Goal: Task Accomplishment & Management: Use online tool/utility

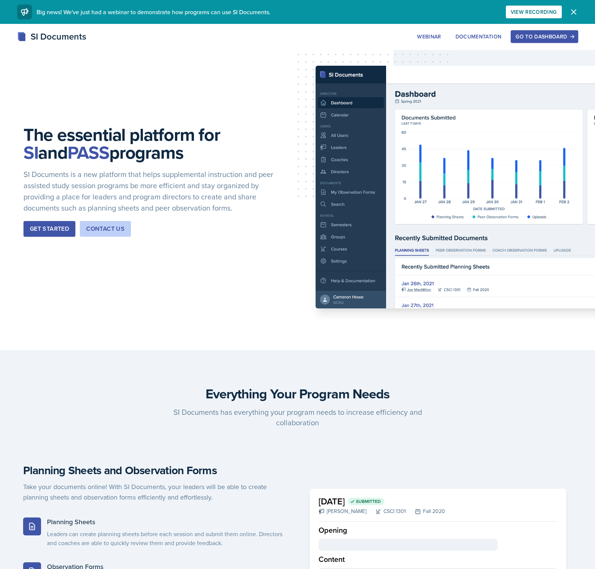
click at [526, 42] on button "Go to Dashboard" at bounding box center [544, 36] width 67 height 13
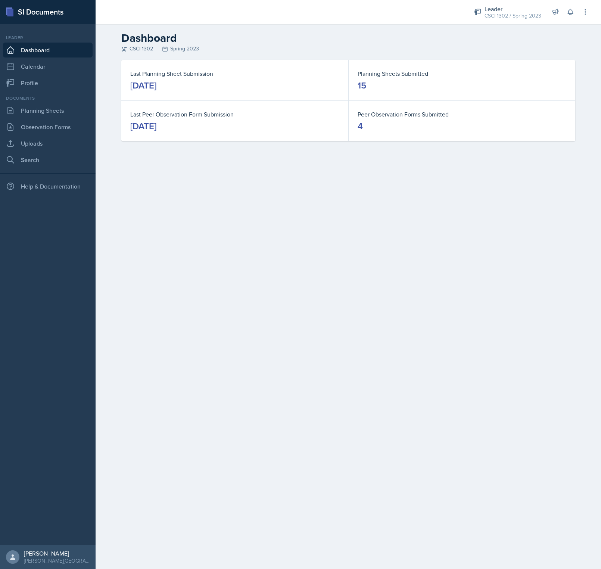
click at [209, 238] on main "Dashboard CSCI 1302 Spring 2023 Last Planning Sheet Submission [DATE] Planning …" at bounding box center [348, 296] width 505 height 545
click at [288, 307] on main "Dashboard CSCI 1302 Spring 2023 Last Planning Sheet Submission [DATE] Planning …" at bounding box center [348, 296] width 505 height 545
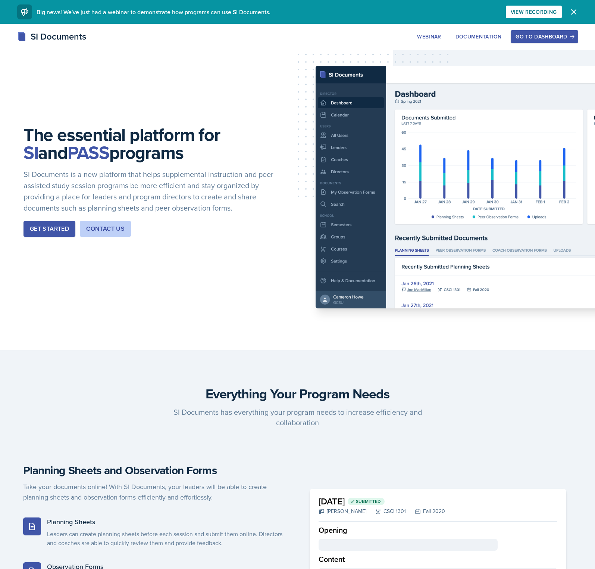
click at [515, 40] on button "Go to Dashboard" at bounding box center [544, 36] width 67 height 13
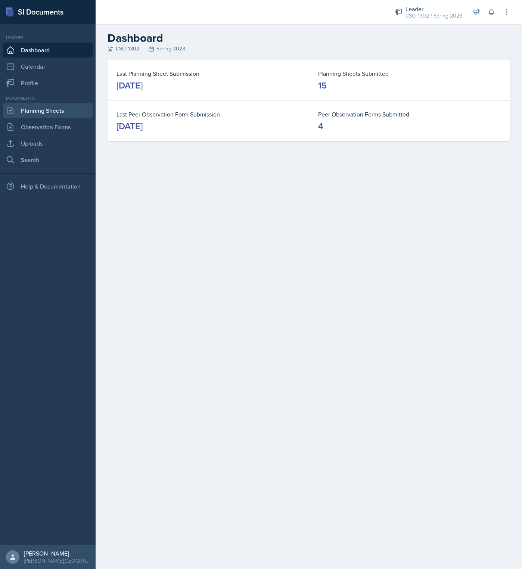
click at [33, 112] on link "Planning Sheets" at bounding box center [48, 110] width 90 height 15
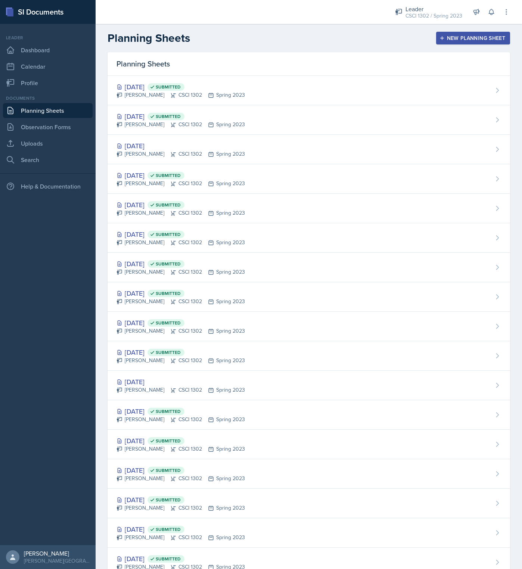
click at [475, 38] on div "New Planning Sheet" at bounding box center [473, 38] width 64 height 6
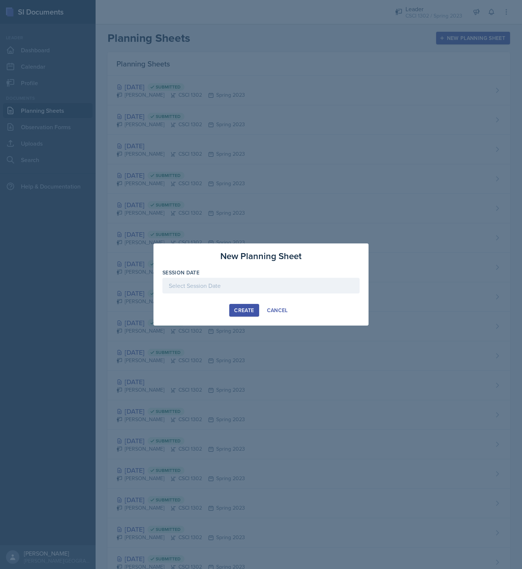
click at [231, 287] on div at bounding box center [260, 286] width 197 height 16
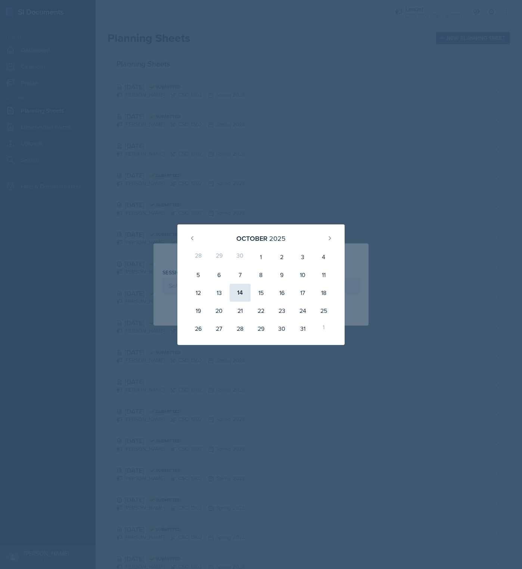
click at [241, 300] on div "14" at bounding box center [240, 293] width 21 height 18
type input "October 14th, 2025"
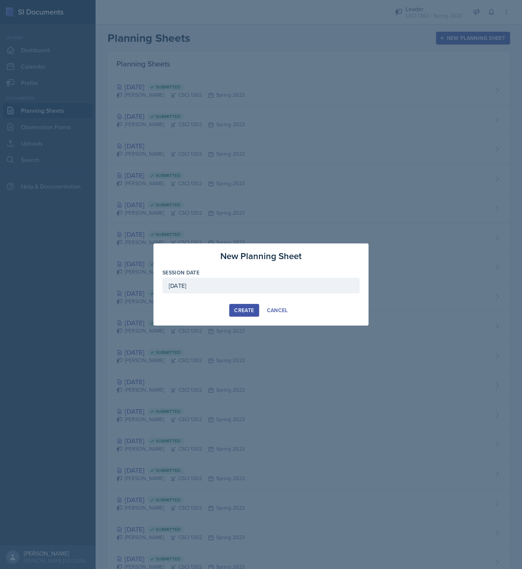
click at [246, 311] on div "Create" at bounding box center [244, 310] width 20 height 6
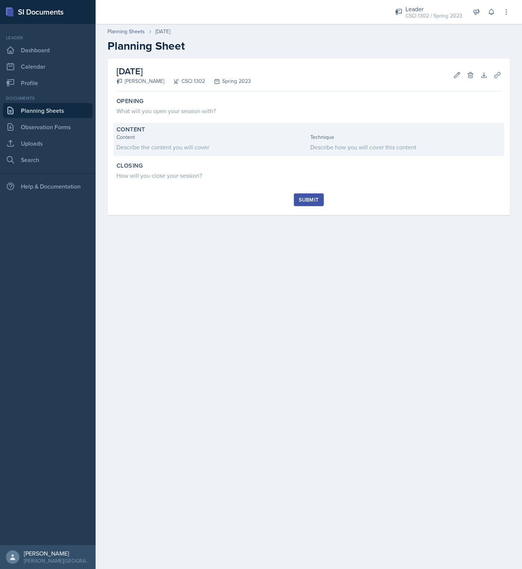
click at [165, 147] on div "Describe the content you will cover" at bounding box center [211, 147] width 191 height 9
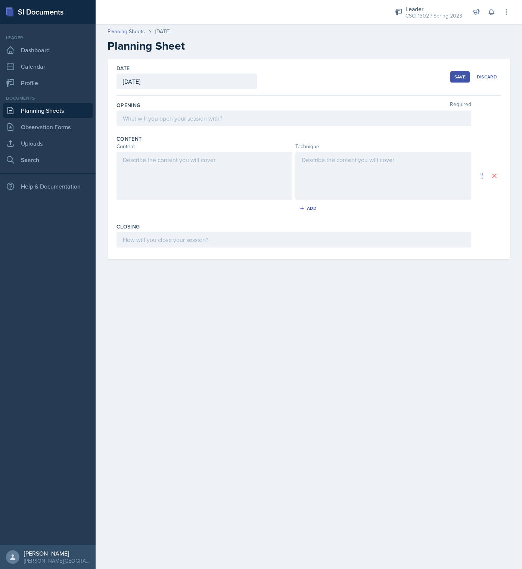
click at [166, 176] on div at bounding box center [204, 176] width 176 height 48
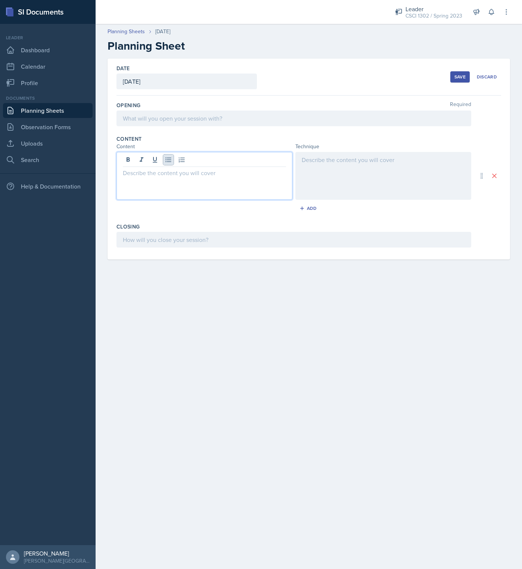
click at [167, 158] on icon at bounding box center [168, 159] width 7 height 7
click at [168, 172] on p at bounding box center [204, 172] width 163 height 9
click at [159, 187] on div at bounding box center [204, 176] width 176 height 48
click at [182, 162] on icon at bounding box center [182, 159] width 6 height 5
click at [182, 160] on icon at bounding box center [182, 159] width 6 height 5
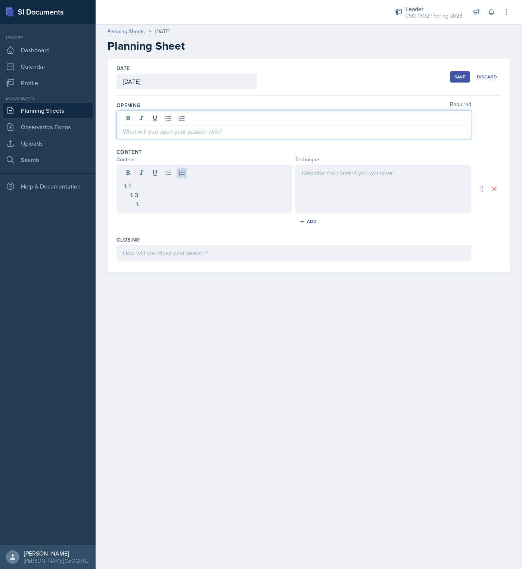
click at [156, 115] on div at bounding box center [293, 124] width 355 height 29
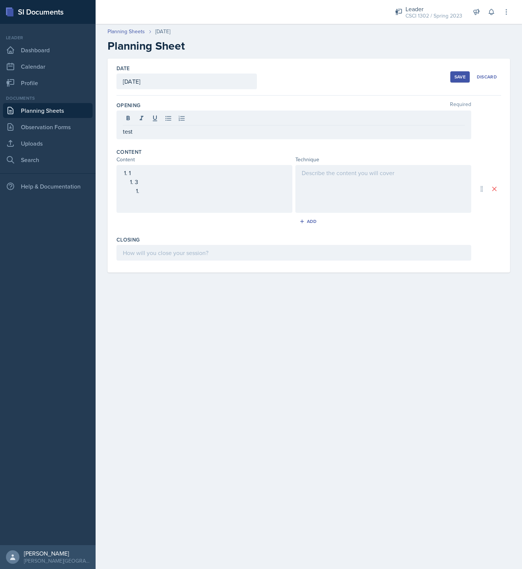
click at [464, 75] on div "Save" at bounding box center [459, 77] width 11 height 6
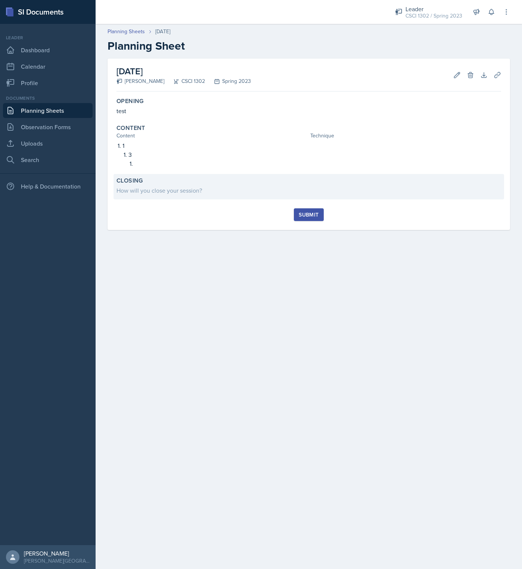
click at [165, 192] on div "How will you close your session?" at bounding box center [308, 190] width 384 height 9
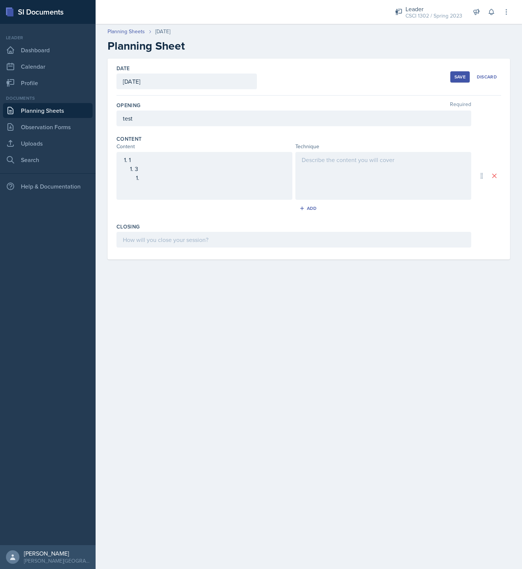
click at [161, 183] on div "1 3" at bounding box center [204, 176] width 176 height 48
